Goal: Task Accomplishment & Management: Manage account settings

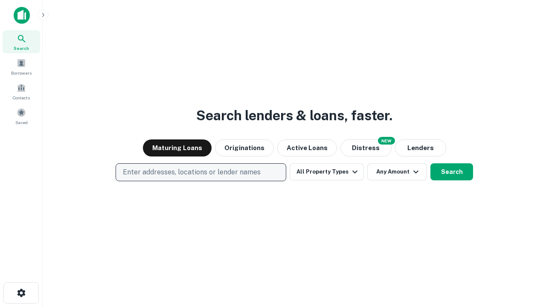
click at [201, 172] on p "Enter addresses, locations or lender names" at bounding box center [192, 172] width 138 height 10
type input "**********"
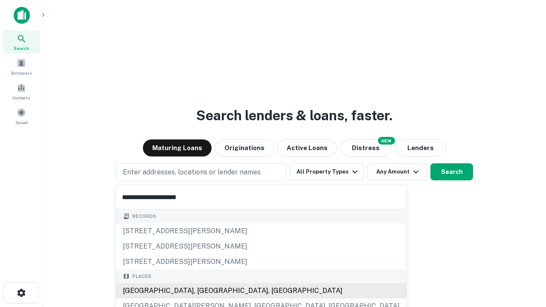
click at [204, 291] on div "[GEOGRAPHIC_DATA], [GEOGRAPHIC_DATA], [GEOGRAPHIC_DATA]" at bounding box center [261, 290] width 291 height 15
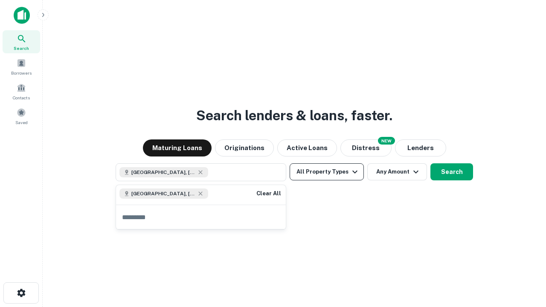
click at [327, 172] on button "All Property Types" at bounding box center [327, 171] width 74 height 17
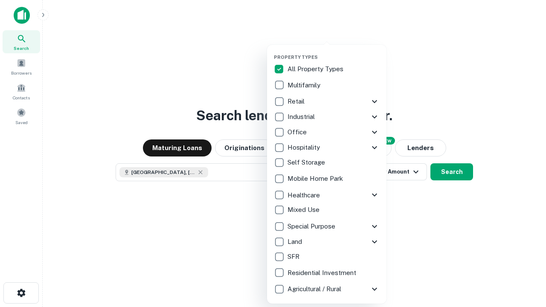
click at [334, 52] on button "button" at bounding box center [333, 52] width 119 height 0
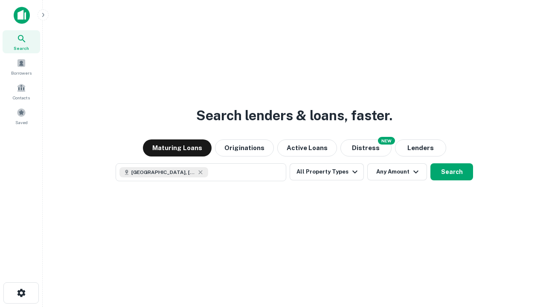
scroll to position [14, 0]
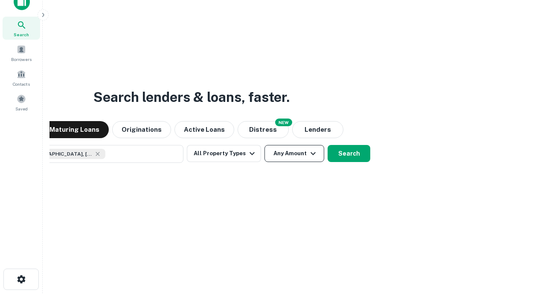
click at [265, 145] on button "Any Amount" at bounding box center [295, 153] width 60 height 17
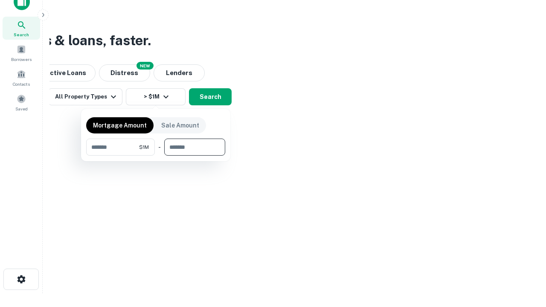
type input "*******"
click at [156, 156] on button "button" at bounding box center [155, 156] width 139 height 0
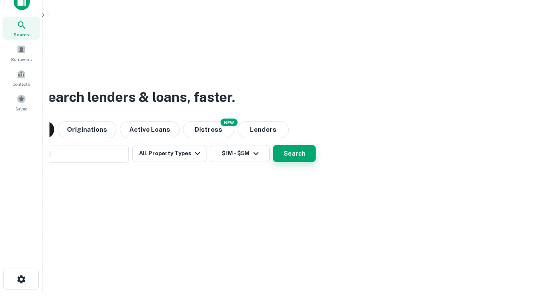
click at [273, 145] on button "Search" at bounding box center [294, 153] width 43 height 17
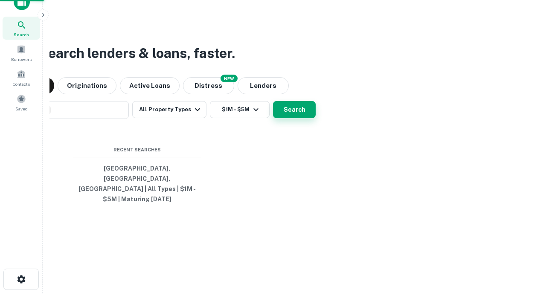
scroll to position [28, 242]
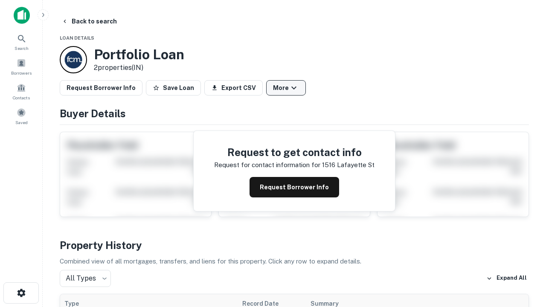
click at [286, 88] on button "More" at bounding box center [286, 87] width 40 height 15
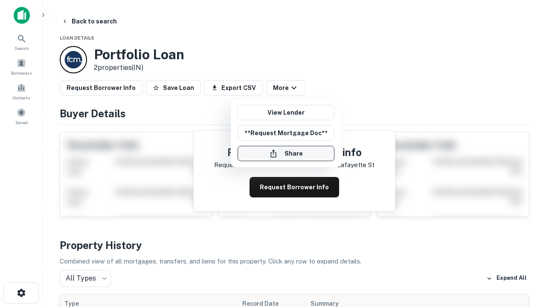
click at [286, 154] on button "Share" at bounding box center [286, 153] width 97 height 15
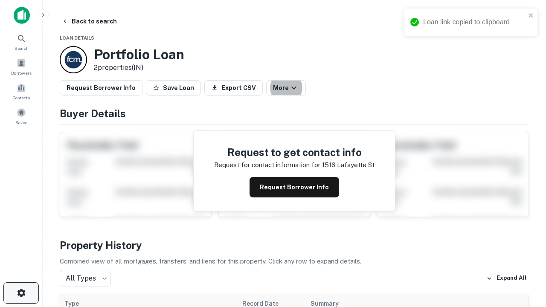
click at [21, 293] on icon "button" at bounding box center [21, 293] width 10 height 10
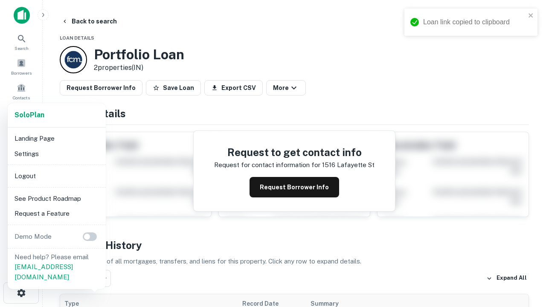
click at [56, 176] on li "Logout" at bounding box center [56, 176] width 91 height 15
